Goal: Task Accomplishment & Management: Use online tool/utility

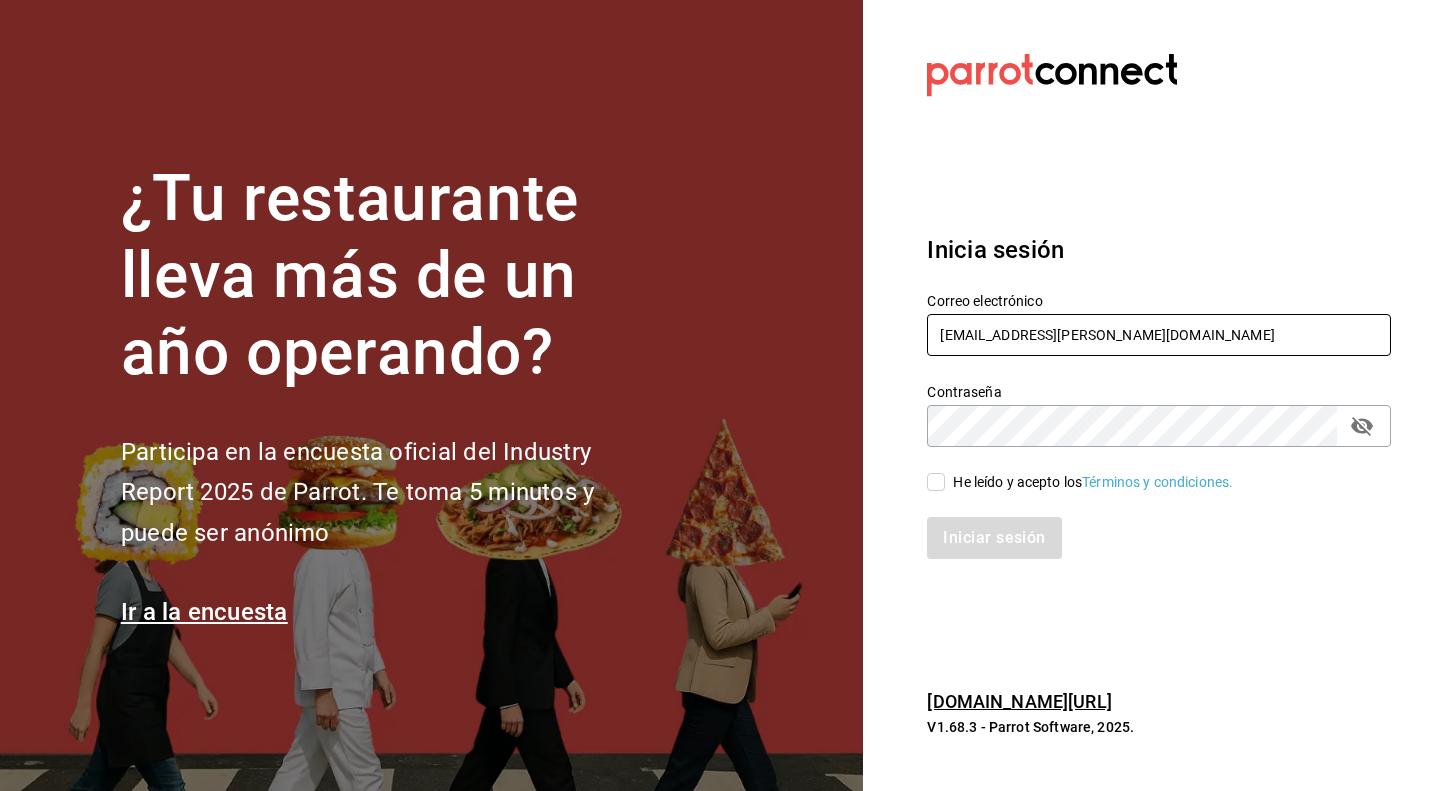
type input "[EMAIL_ADDRESS][PERSON_NAME][DOMAIN_NAME]"
click at [941, 480] on input "He leído y acepto los Términos y condiciones." at bounding box center [936, 482] width 18 height 18
checkbox input "true"
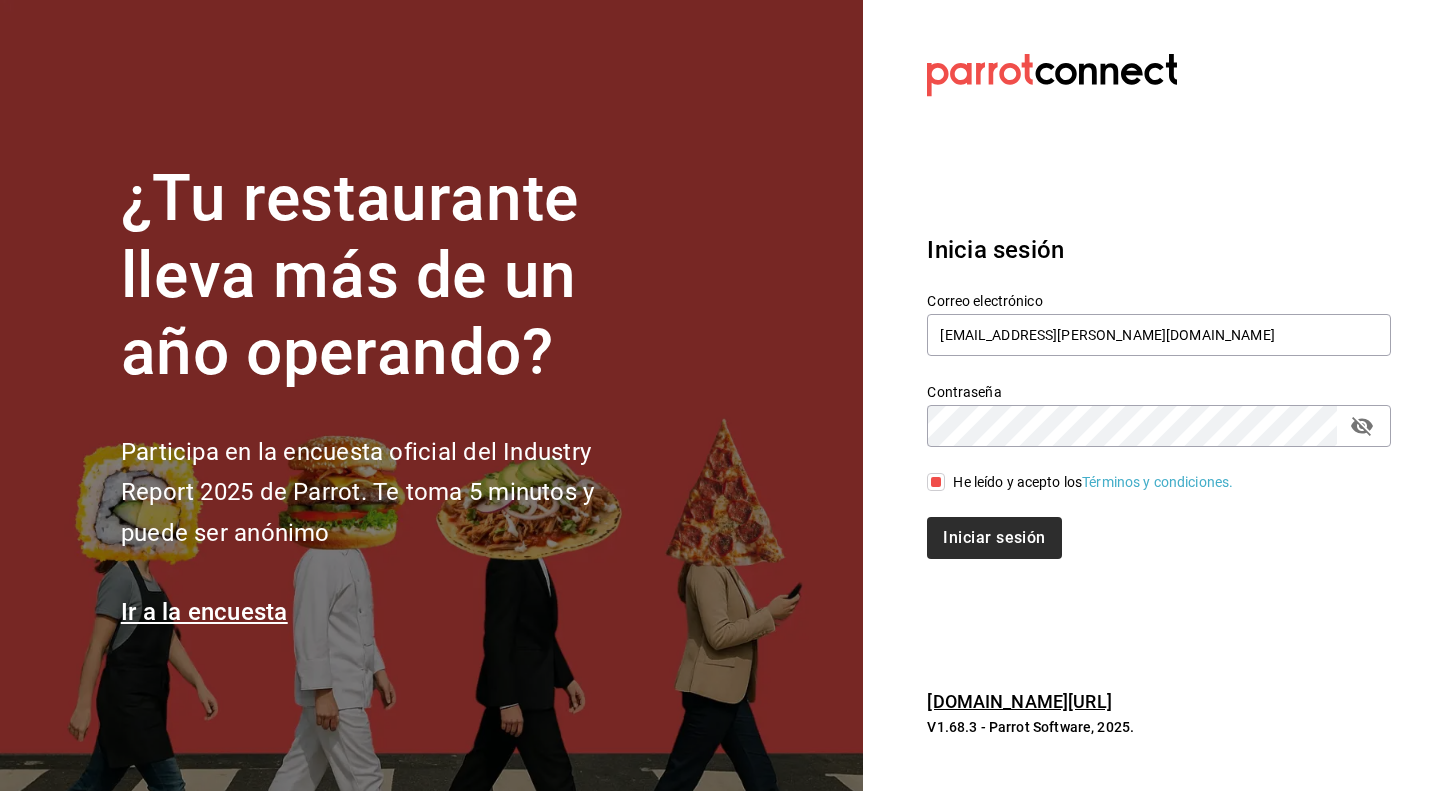
click at [962, 537] on button "Iniciar sesión" at bounding box center [994, 538] width 134 height 42
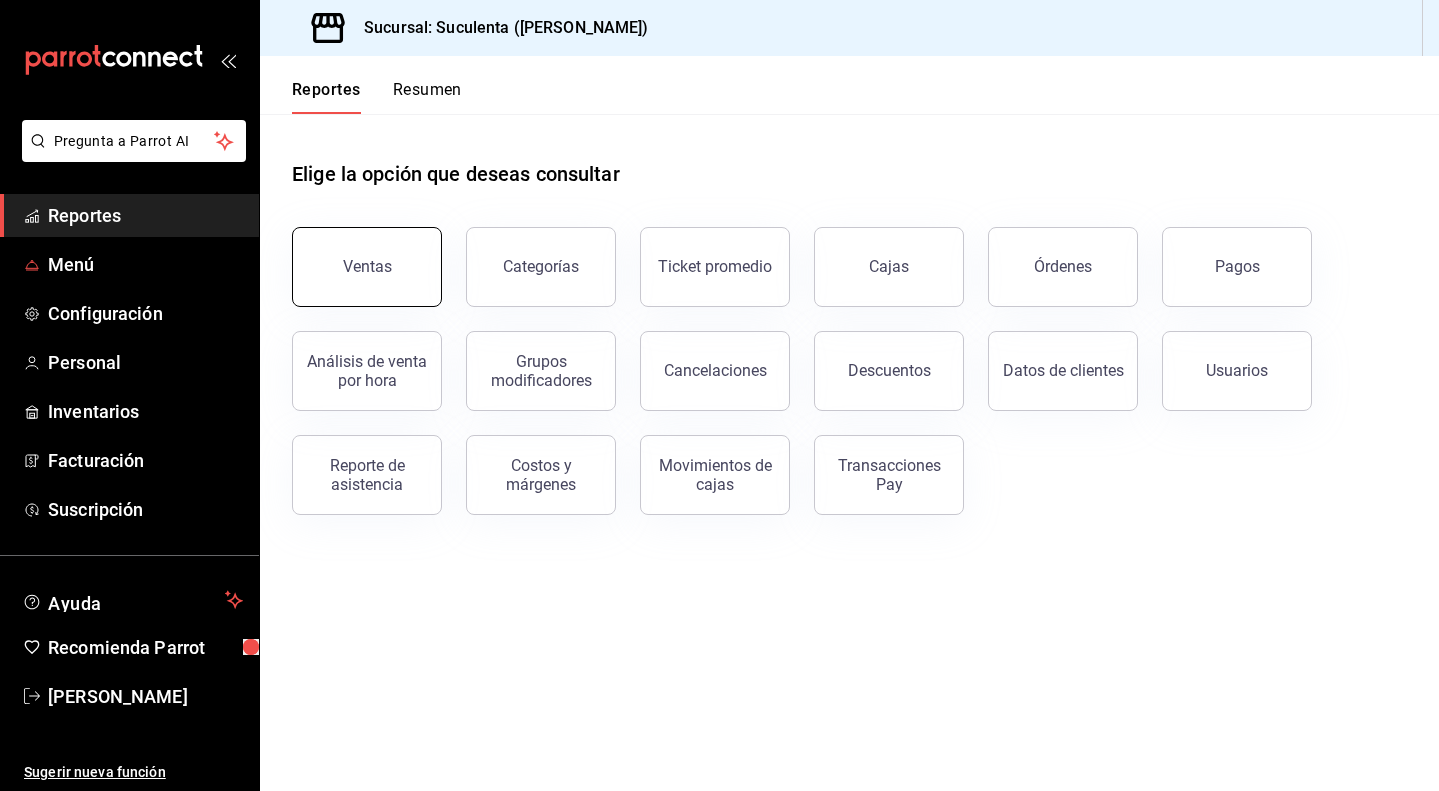
click at [322, 256] on button "Ventas" at bounding box center [367, 267] width 150 height 80
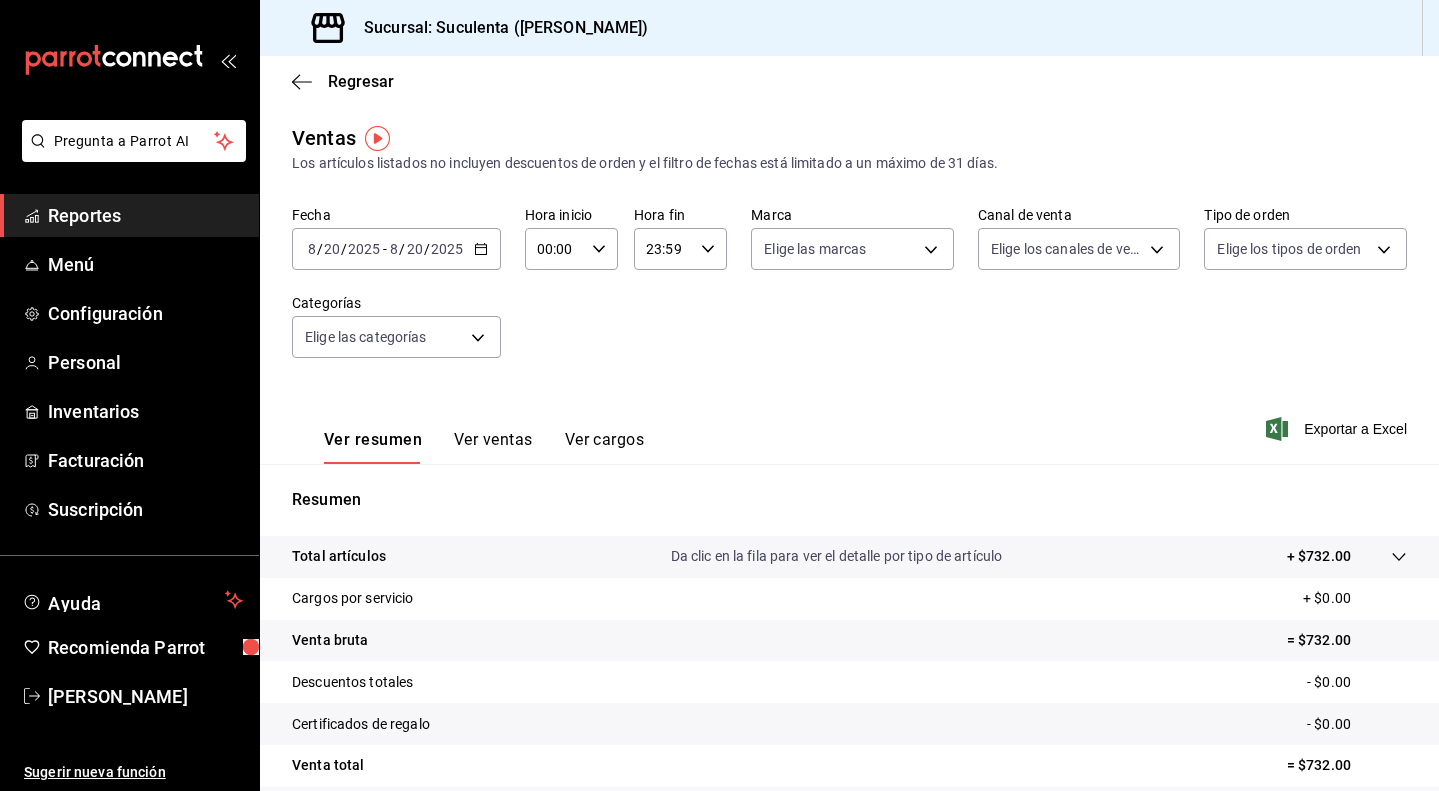
click at [476, 255] on \(Stroke\) "button" at bounding box center [481, 249] width 12 height 11
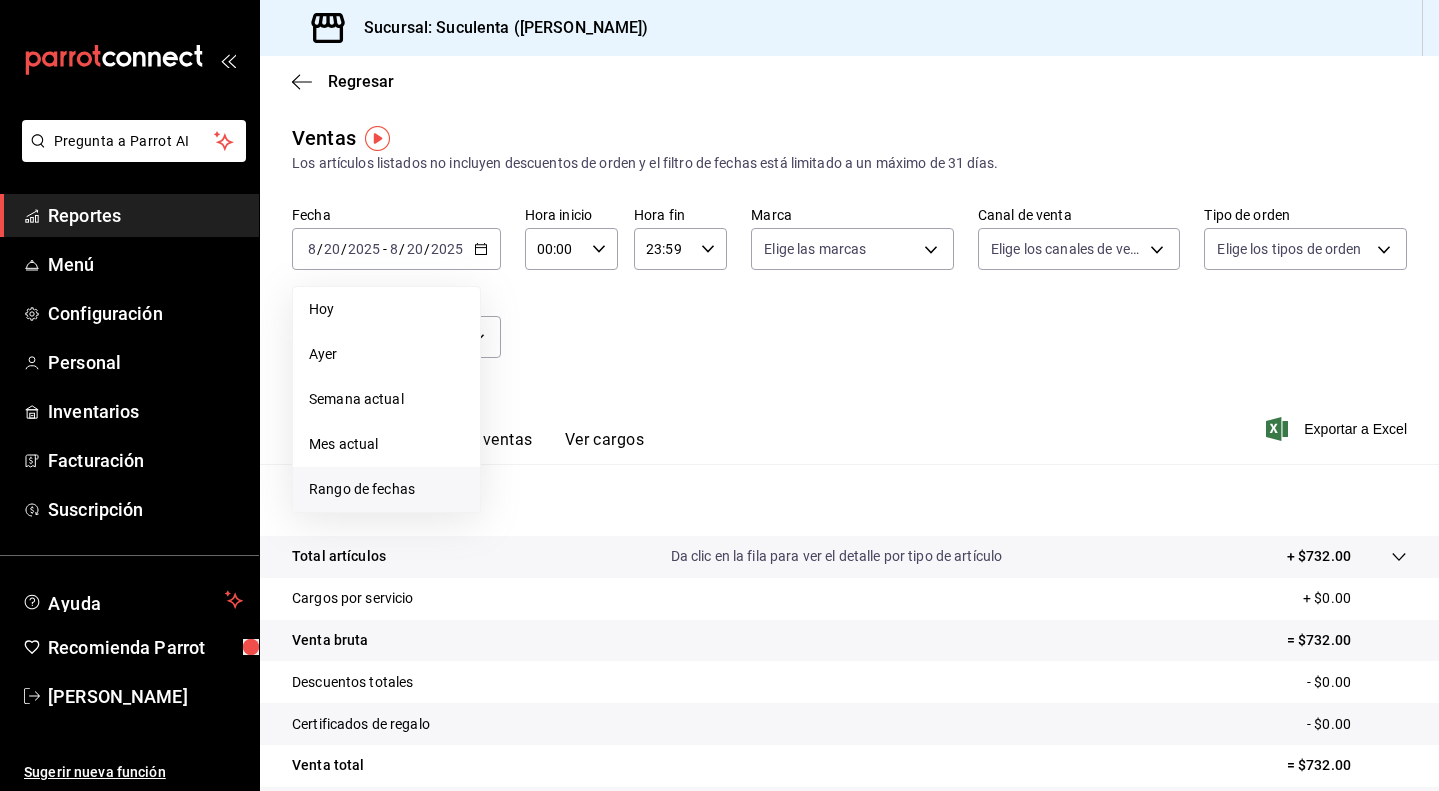
click at [379, 473] on li "Rango de fechas" at bounding box center [386, 489] width 187 height 45
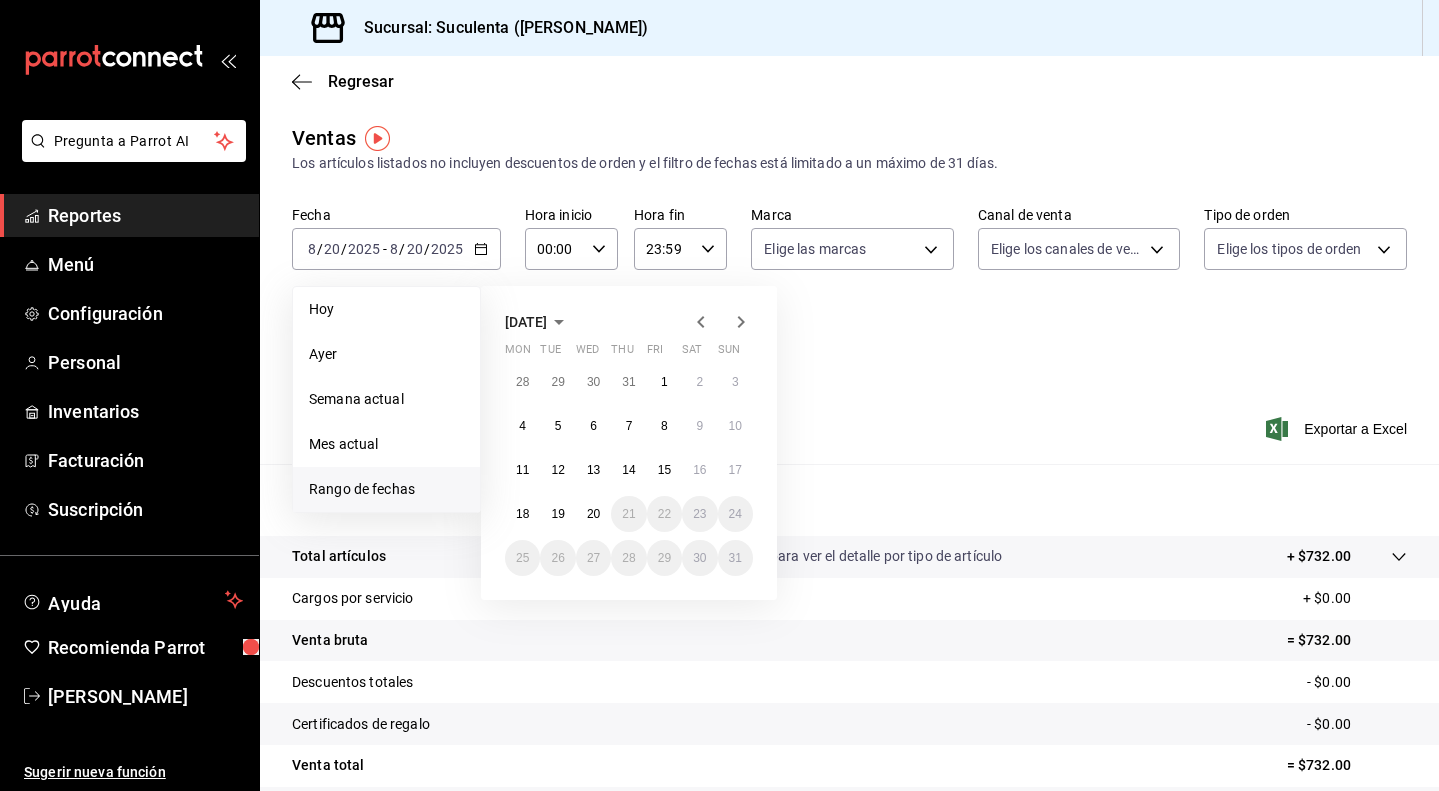
click at [695, 324] on icon "button" at bounding box center [701, 322] width 24 height 24
click at [560, 382] on abbr "1" at bounding box center [558, 382] width 7 height 14
click at [632, 560] on abbr "31" at bounding box center [628, 558] width 13 height 14
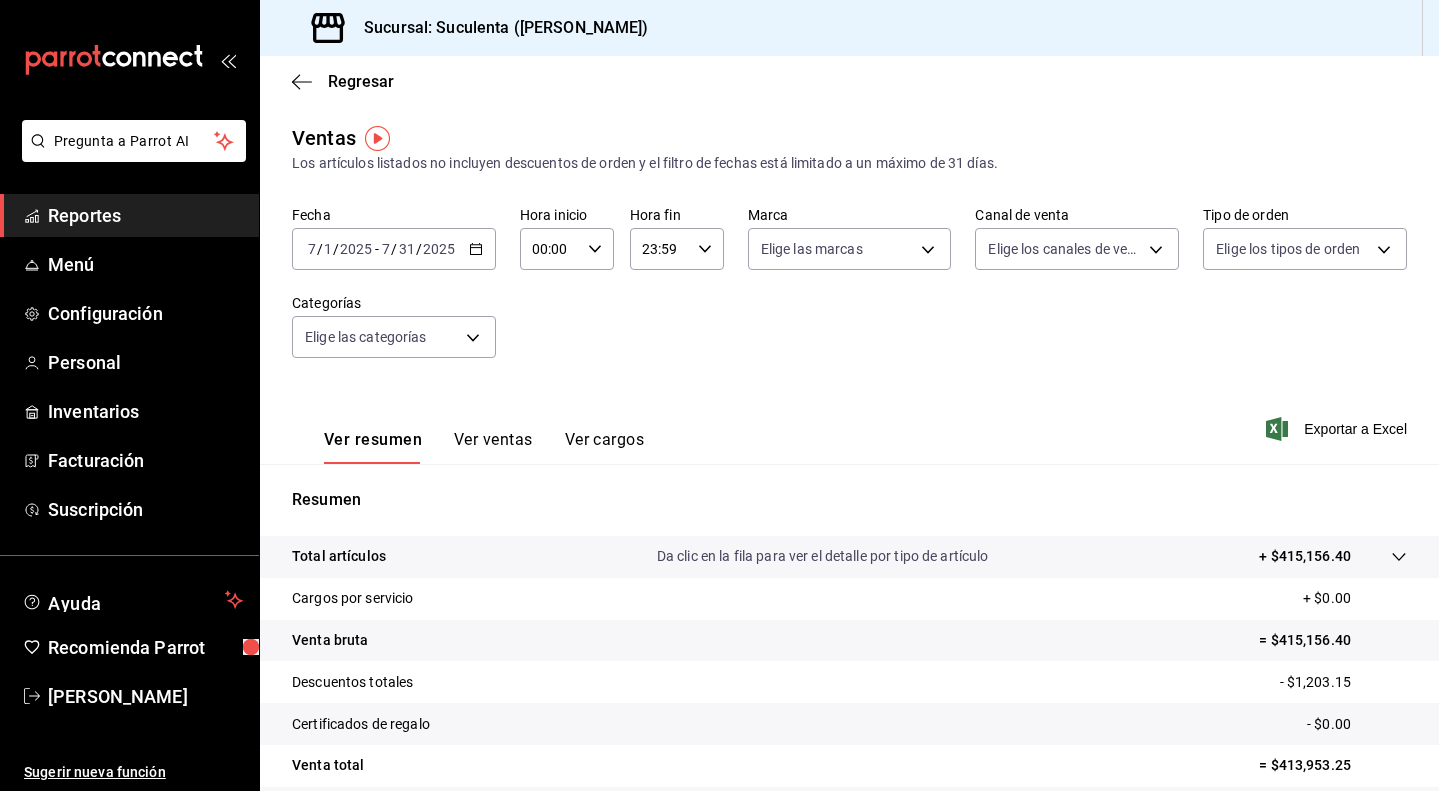
click at [496, 444] on button "Ver ventas" at bounding box center [493, 447] width 79 height 34
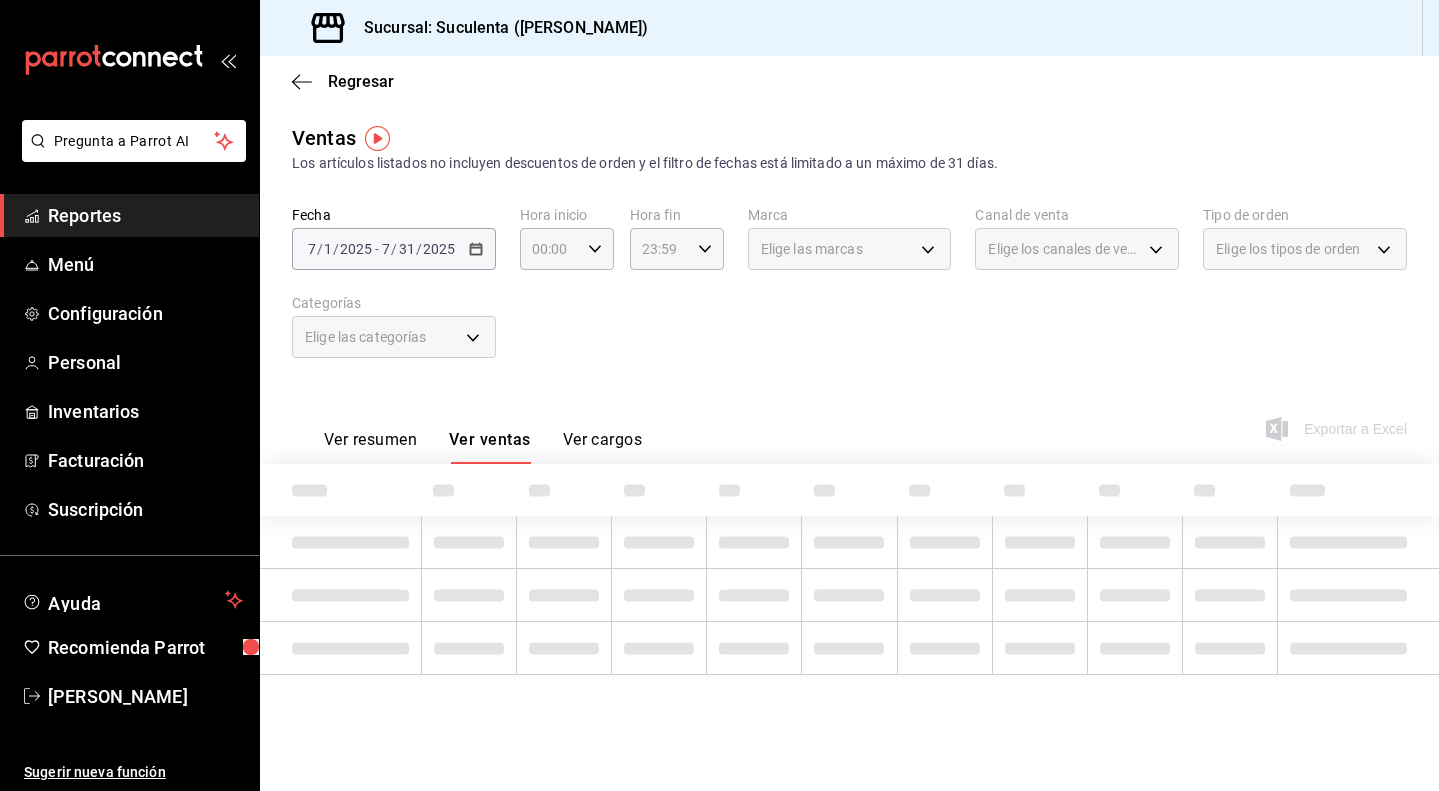
click at [306, 91] on div "Regresar" at bounding box center [849, 81] width 1179 height 51
click at [309, 71] on div "Regresar" at bounding box center [849, 81] width 1179 height 51
click at [309, 82] on icon "button" at bounding box center [302, 81] width 20 height 1
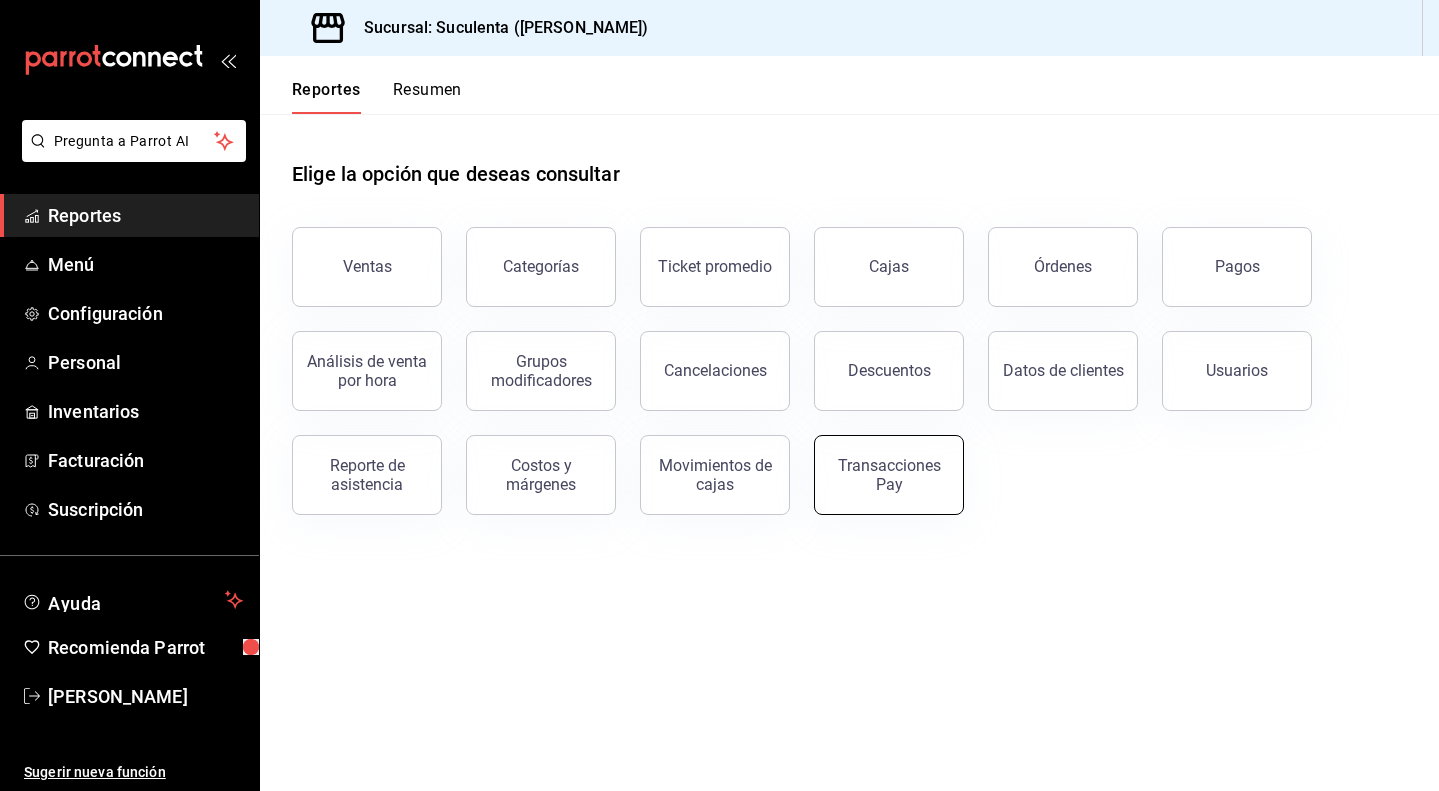
click at [920, 484] on div "Transacciones Pay" at bounding box center [889, 475] width 124 height 38
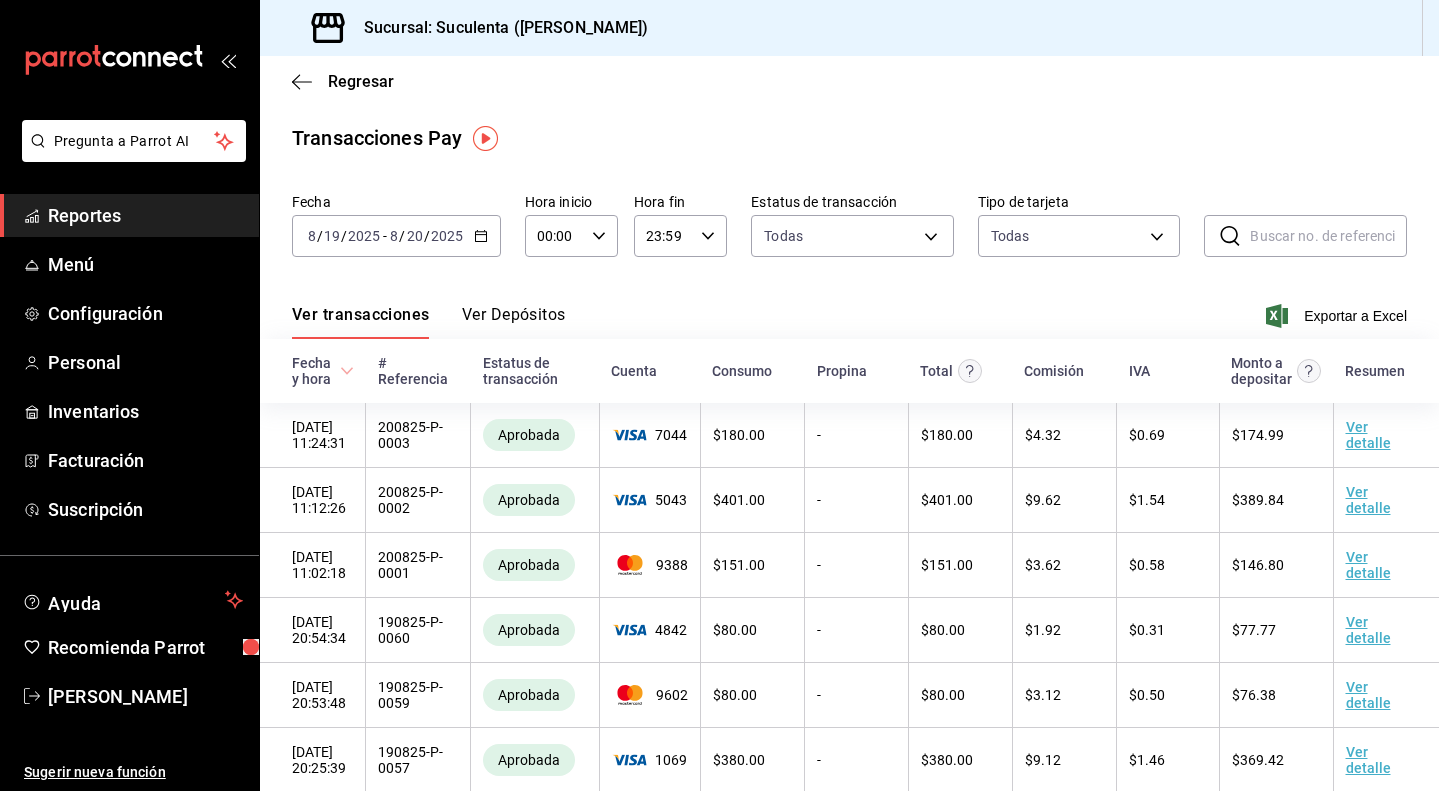
click at [482, 245] on div "2025-08-19 8 / 19 / 2025 - 2025-08-20 8 / 20 / 2025" at bounding box center [396, 236] width 209 height 42
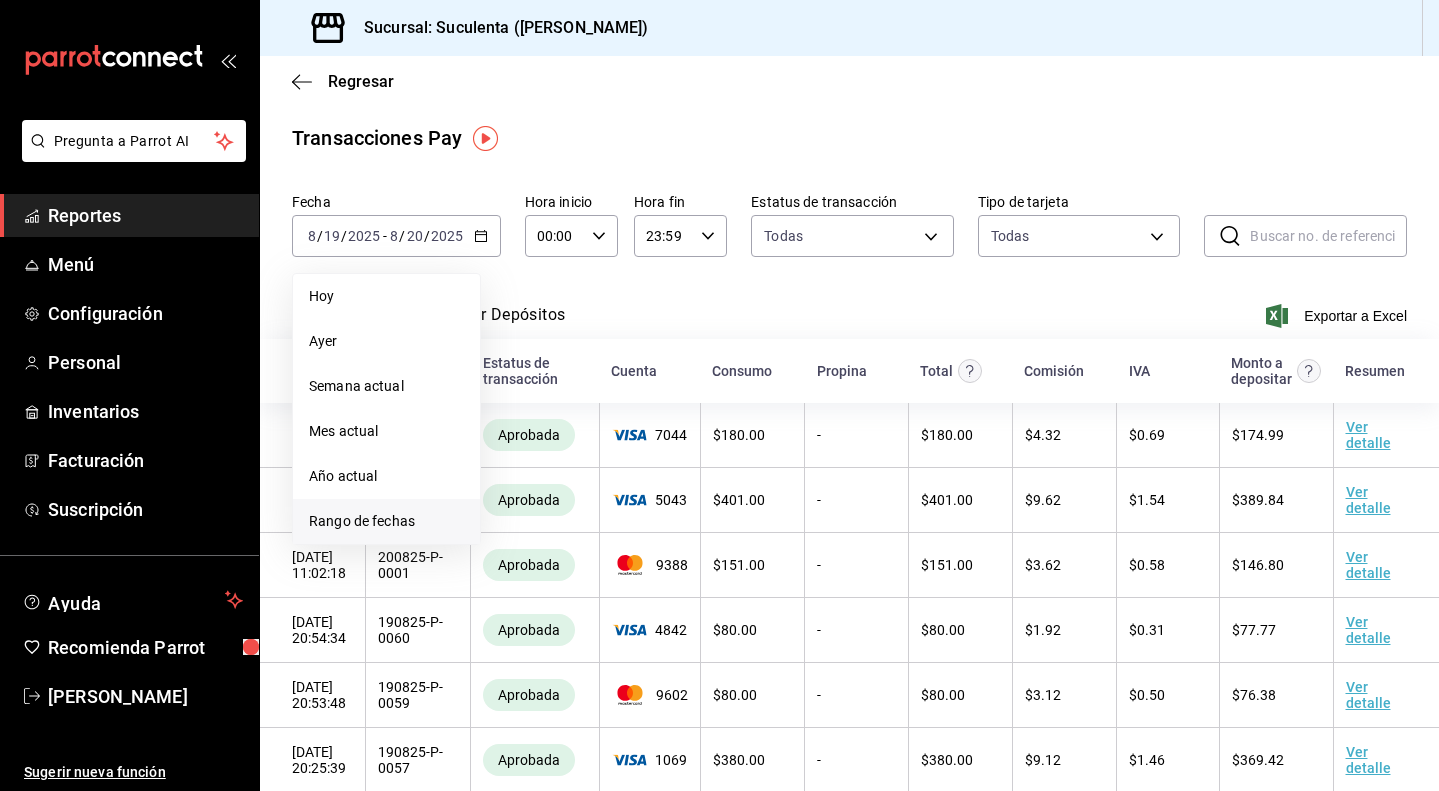
click at [396, 503] on li "Rango de fechas" at bounding box center [386, 521] width 187 height 45
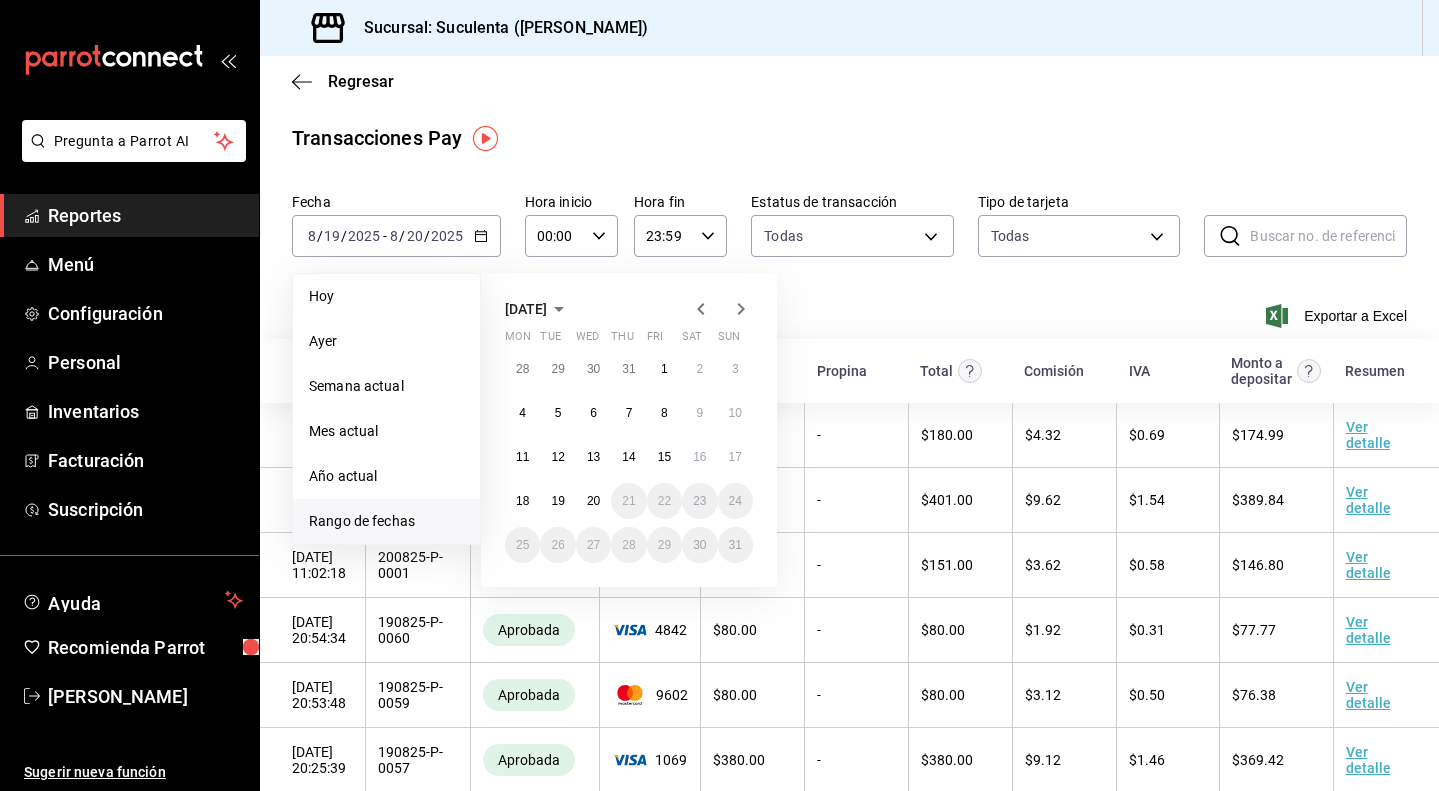
click at [702, 312] on icon "button" at bounding box center [700, 309] width 7 height 12
click at [558, 368] on abbr "1" at bounding box center [558, 369] width 7 height 14
click at [626, 551] on abbr "31" at bounding box center [628, 545] width 13 height 14
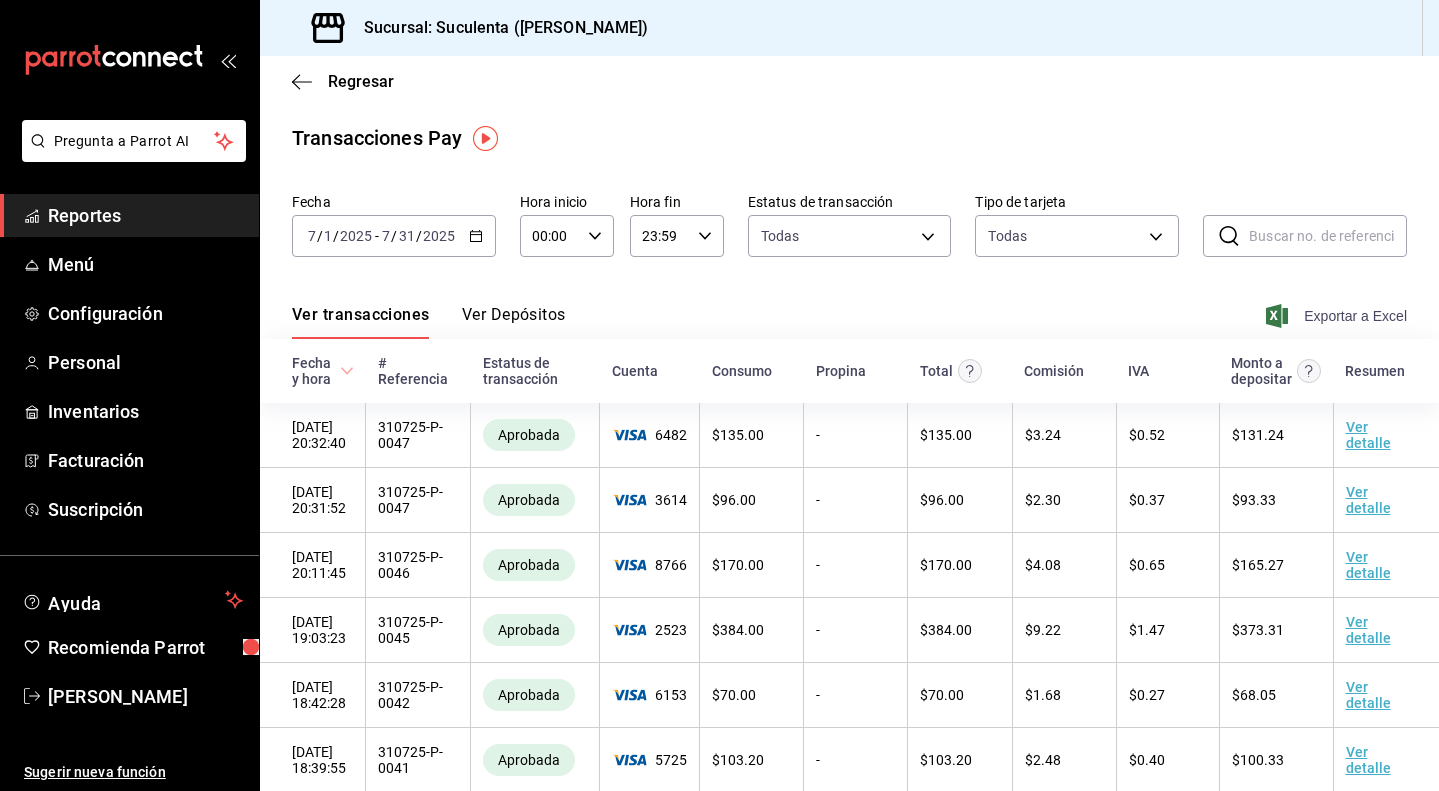
click at [1287, 314] on span "Exportar a Excel" at bounding box center [1338, 316] width 137 height 24
